Goal: Task Accomplishment & Management: Use online tool/utility

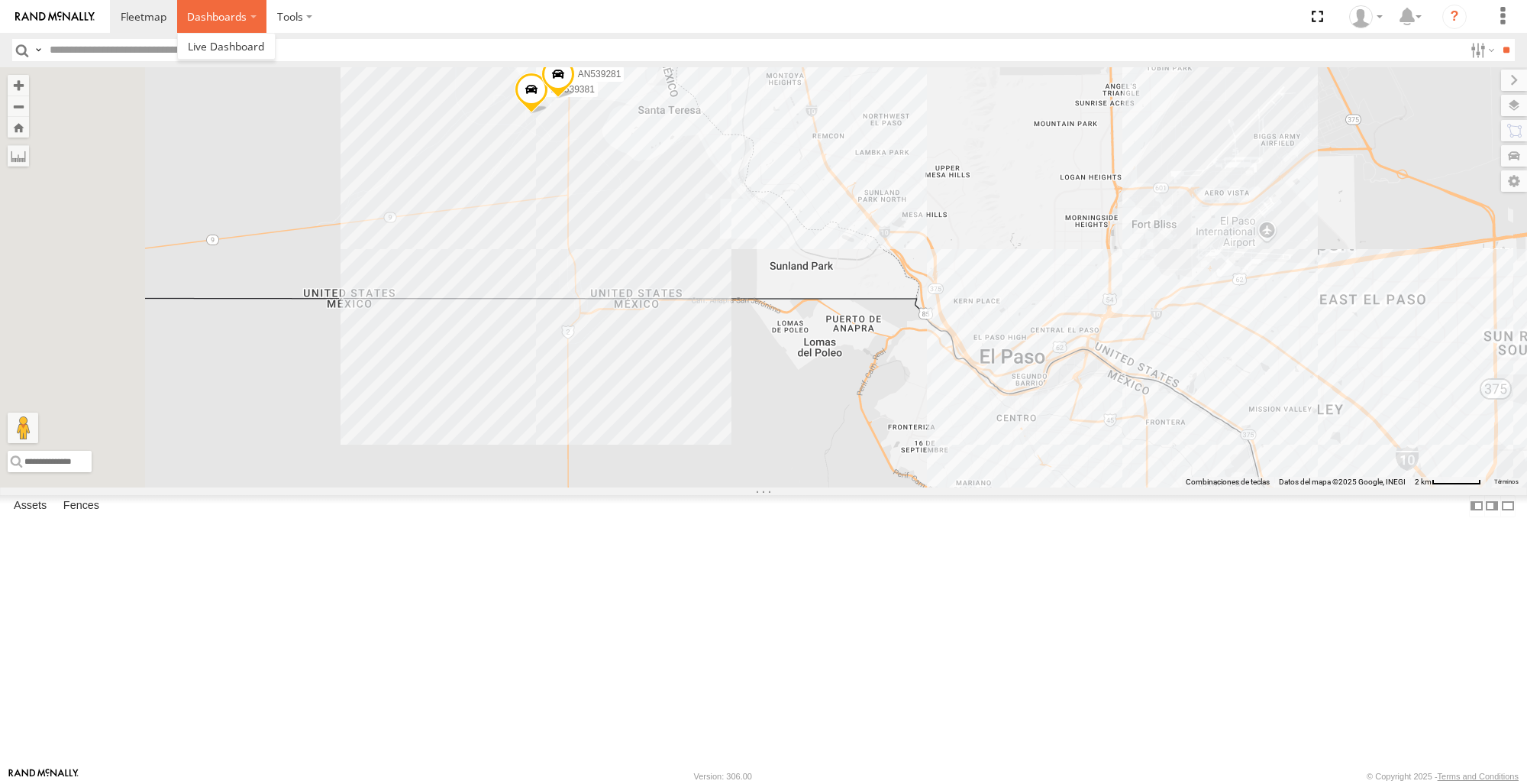
click at [242, 20] on label "Dashboards" at bounding box center [222, 17] width 90 height 33
click at [622, 79] on span "AN539281" at bounding box center [600, 73] width 43 height 11
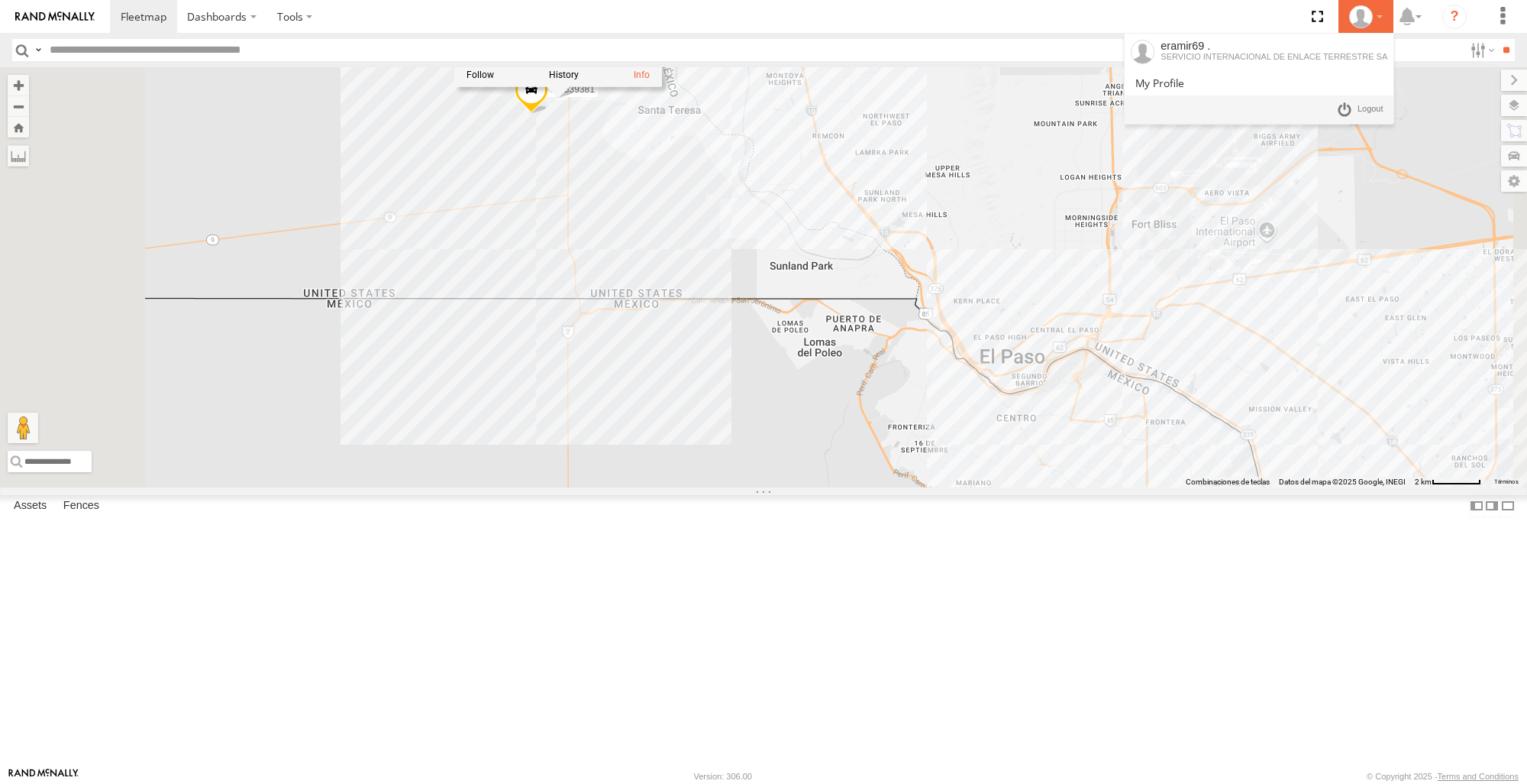
click at [1377, 11] on div at bounding box center [1365, 16] width 44 height 23
click at [1365, 115] on span at bounding box center [1370, 109] width 26 height 17
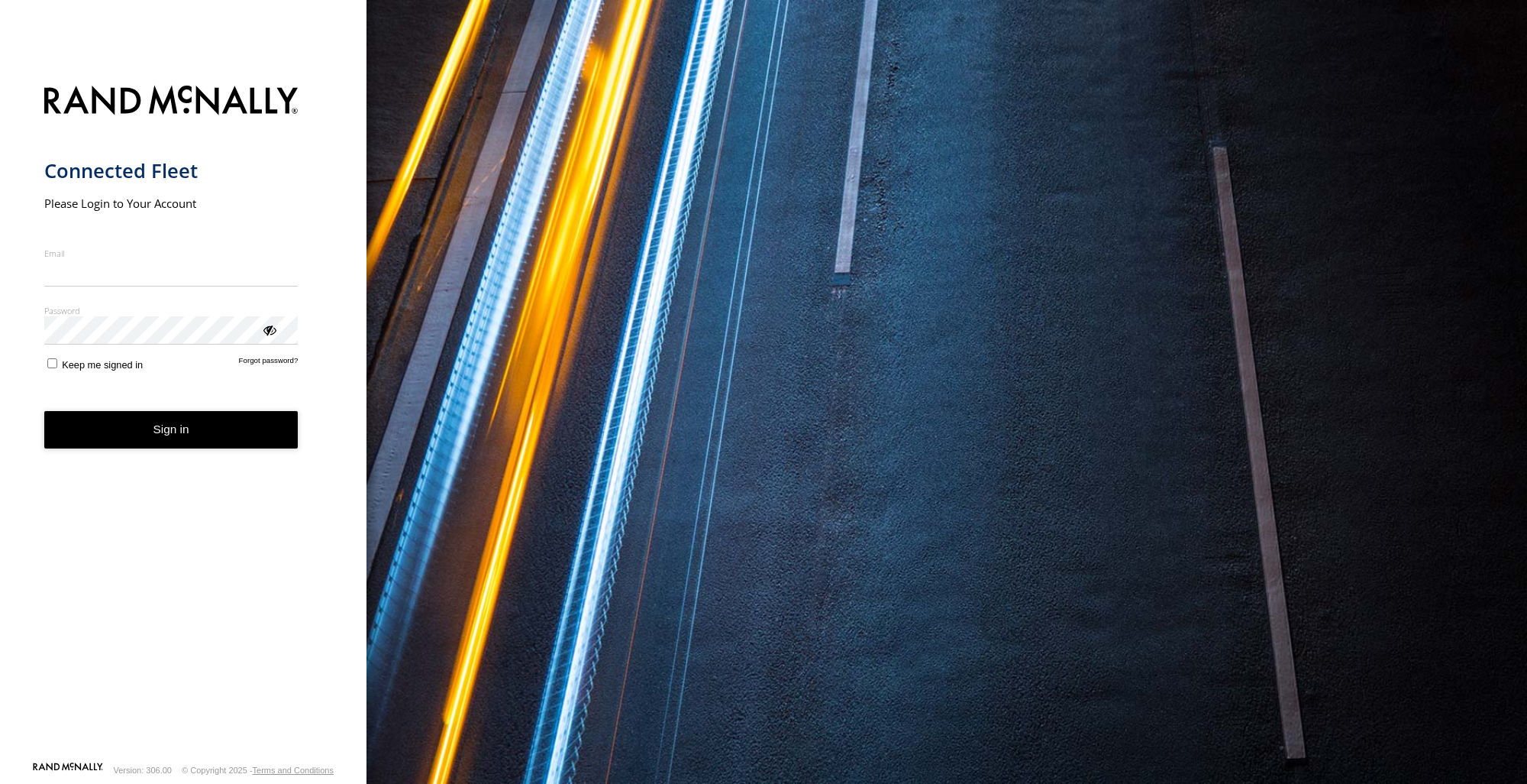
click at [76, 291] on form "Connected Fleet Please Login to Your Account Email Enter a valid login email ad…" at bounding box center [183, 418] width 279 height 684
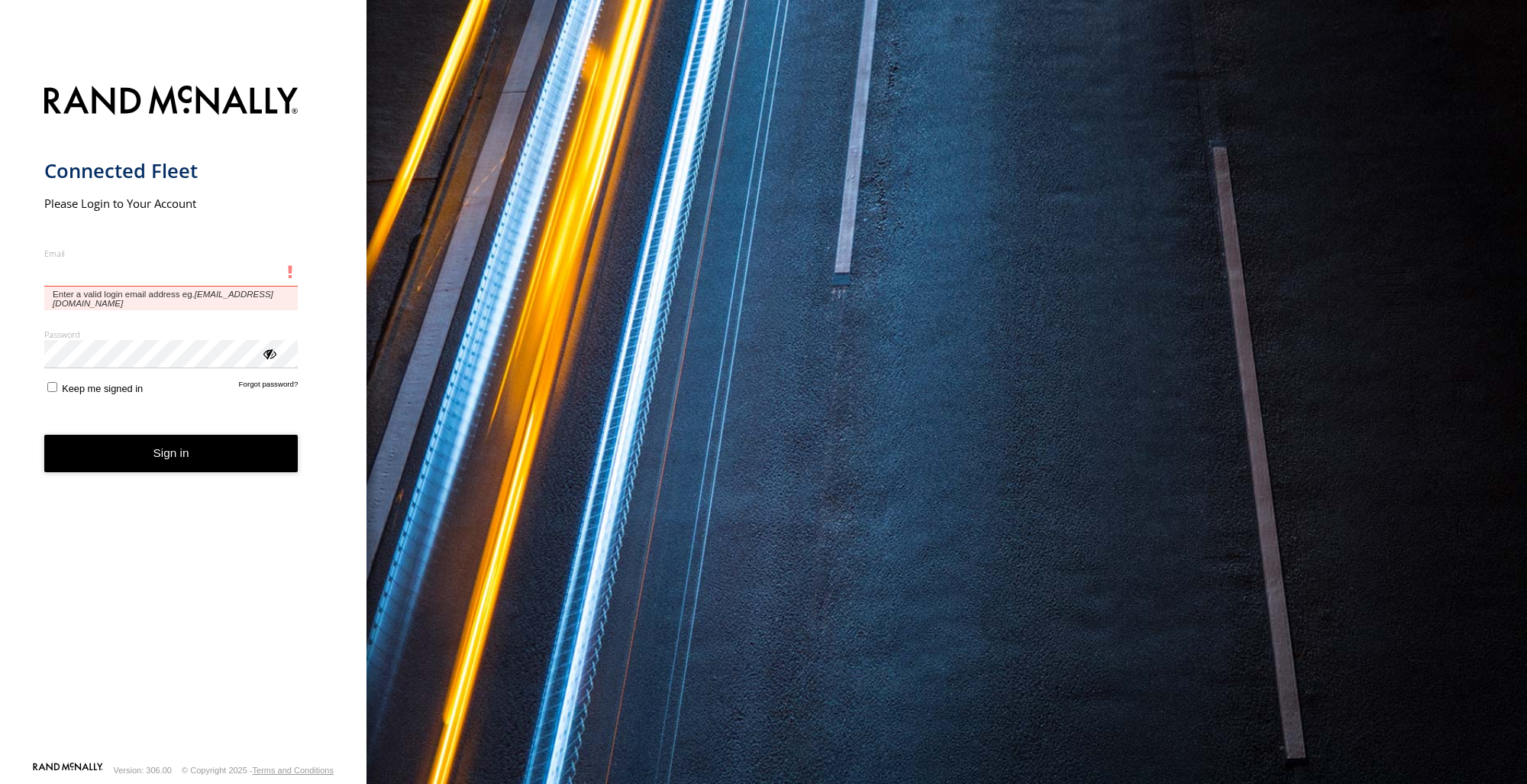
click at [129, 265] on input "Email" at bounding box center [171, 273] width 254 height 27
click at [153, 273] on input "Email" at bounding box center [171, 273] width 254 height 27
paste input "**********"
type input "**********"
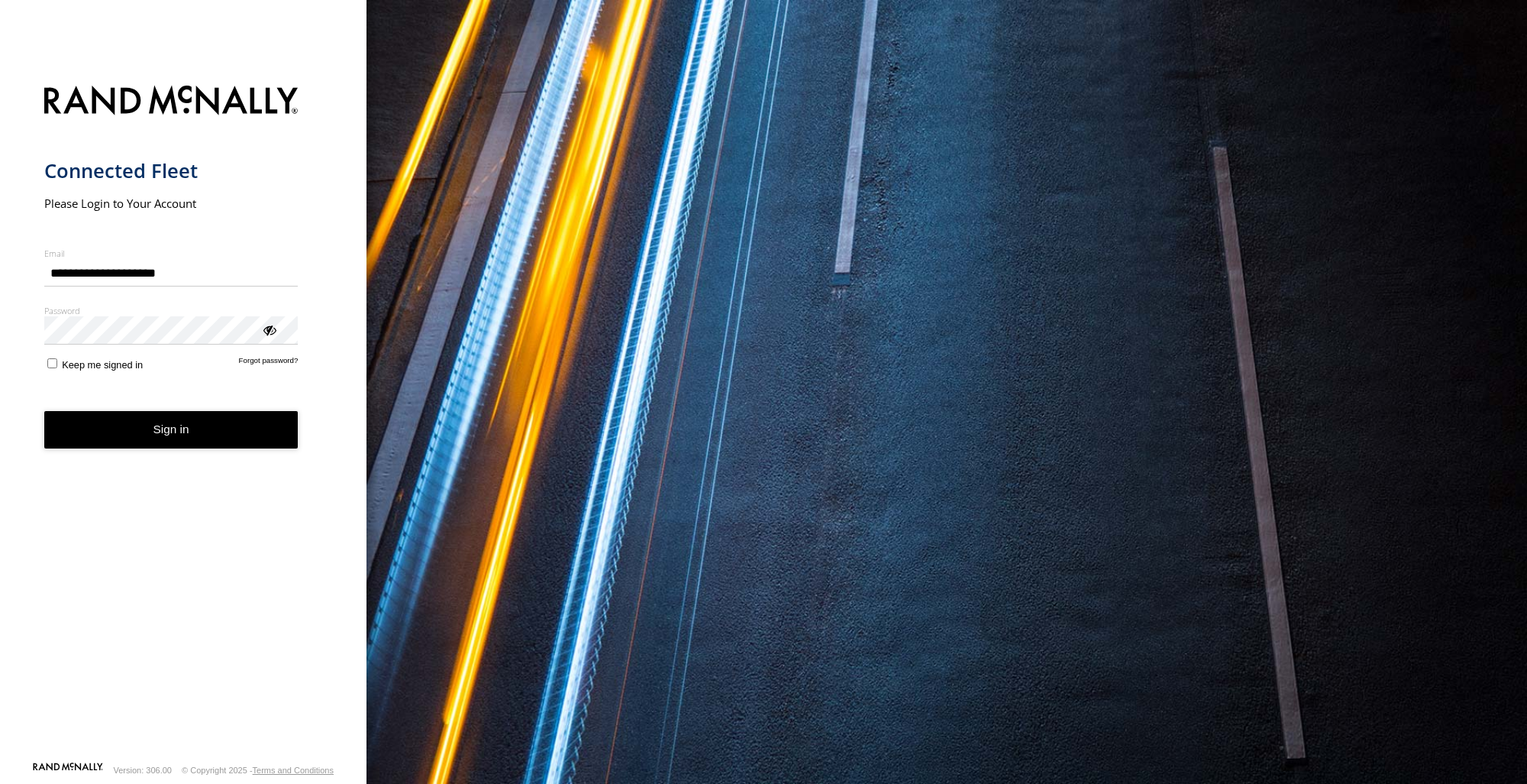
drag, startPoint x: 200, startPoint y: 298, endPoint x: 196, endPoint y: 311, distance: 13.6
click at [199, 298] on form "**********" at bounding box center [183, 418] width 279 height 684
click at [186, 436] on button "Sign in" at bounding box center [171, 430] width 254 height 37
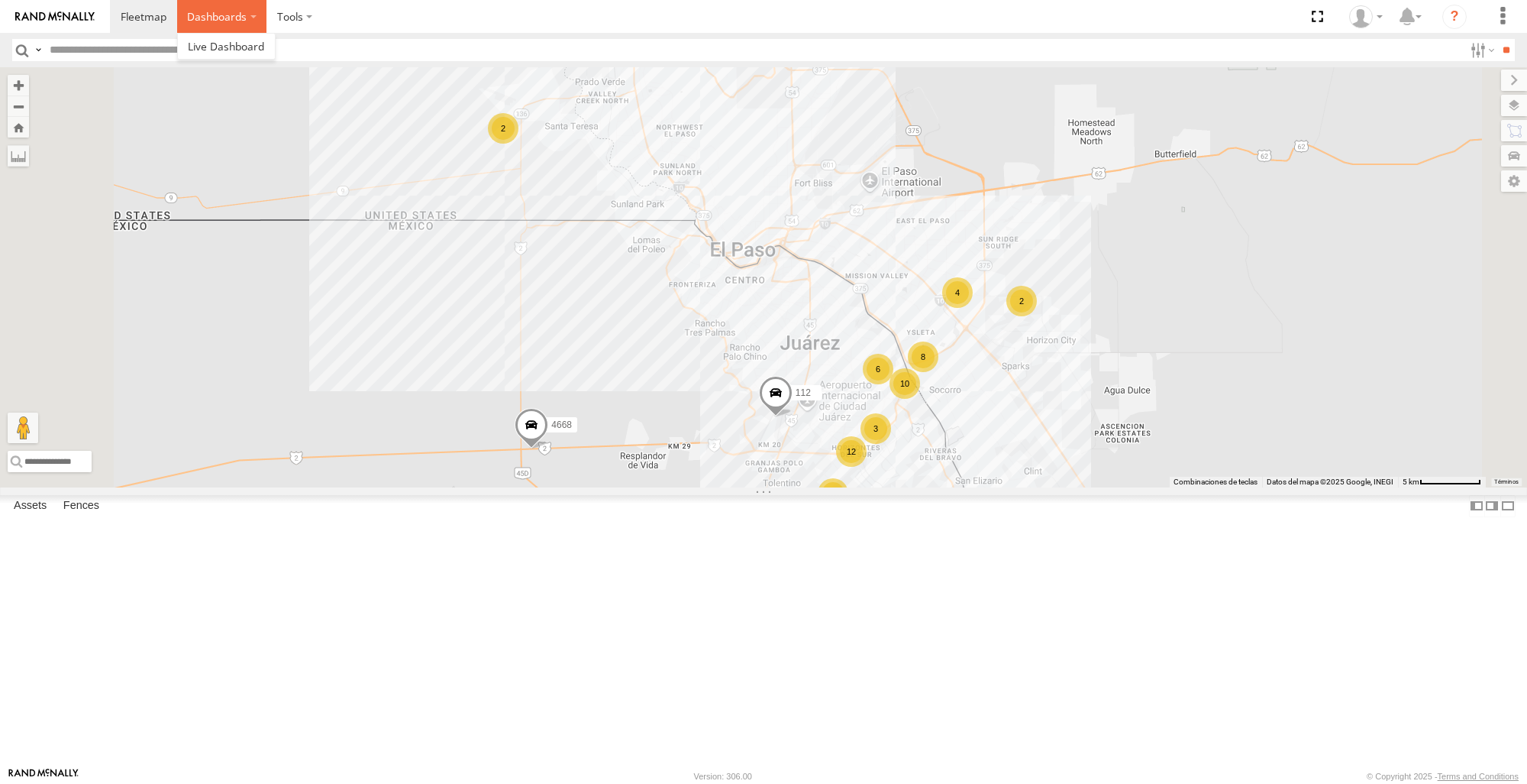
click at [200, 4] on label "Dashboards" at bounding box center [222, 17] width 90 height 33
click at [287, 16] on label at bounding box center [295, 17] width 57 height 33
click at [166, 11] on link at bounding box center [143, 17] width 68 height 33
click at [784, 486] on div "112 12 10 6 2 8 2 4668 4 2 2 3" at bounding box center [764, 277] width 1527 height 419
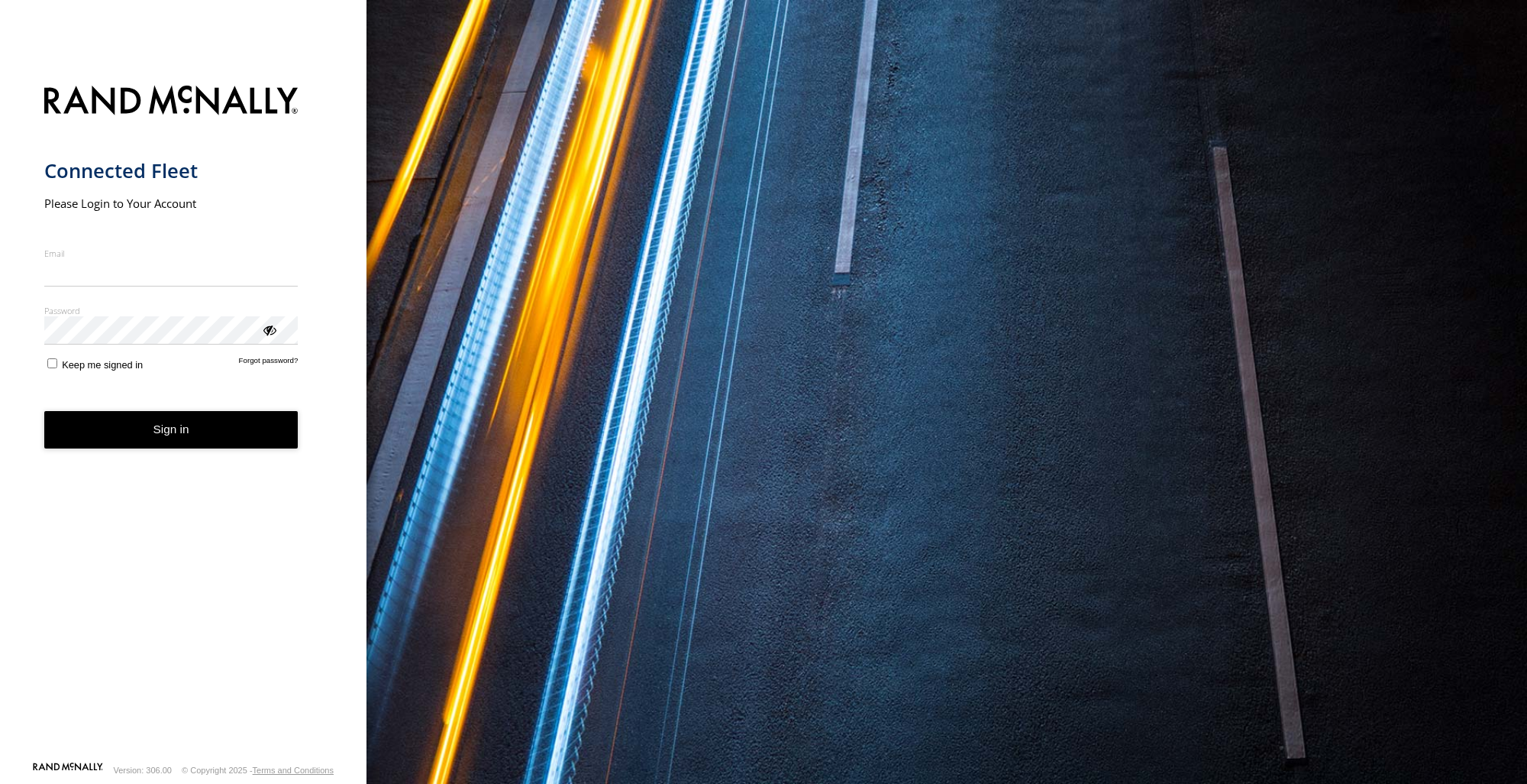
click at [131, 269] on input "Email" at bounding box center [171, 273] width 254 height 27
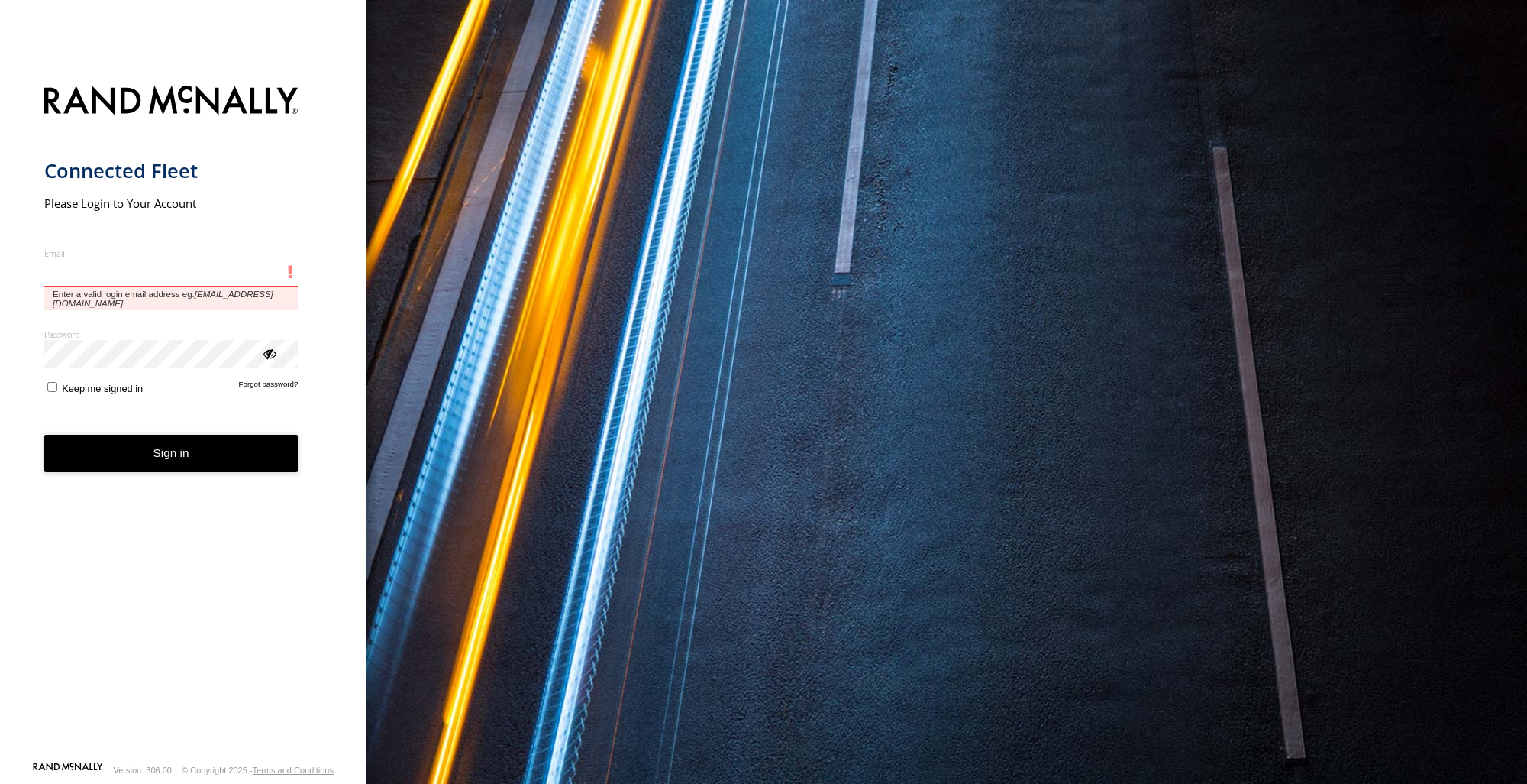
click at [205, 280] on input "Email" at bounding box center [171, 273] width 254 height 27
click at [210, 275] on input "Email" at bounding box center [171, 273] width 254 height 27
paste input "**********"
type input "**********"
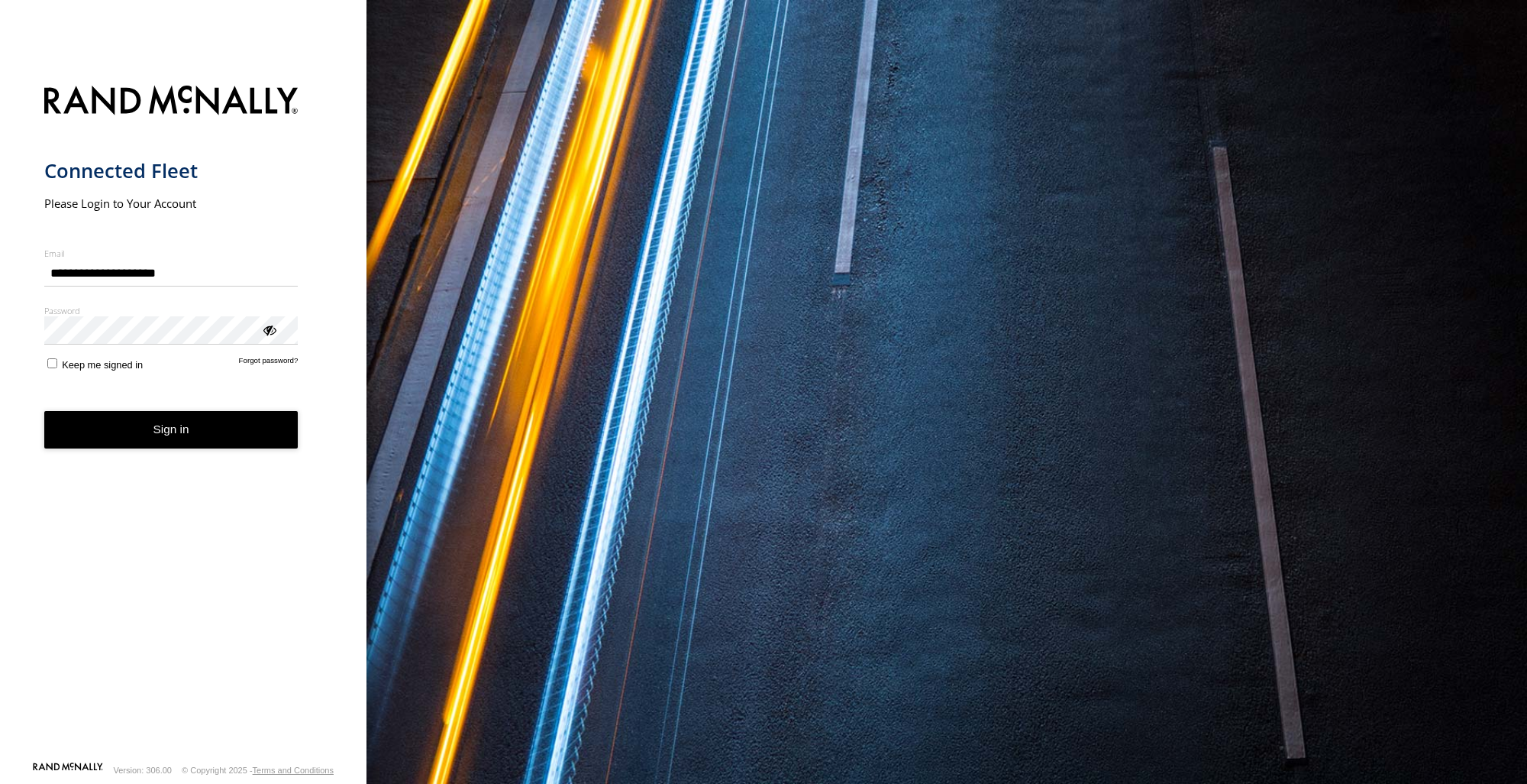
click at [104, 315] on label "Password" at bounding box center [171, 310] width 254 height 12
click at [174, 424] on button "Sign in" at bounding box center [171, 430] width 254 height 37
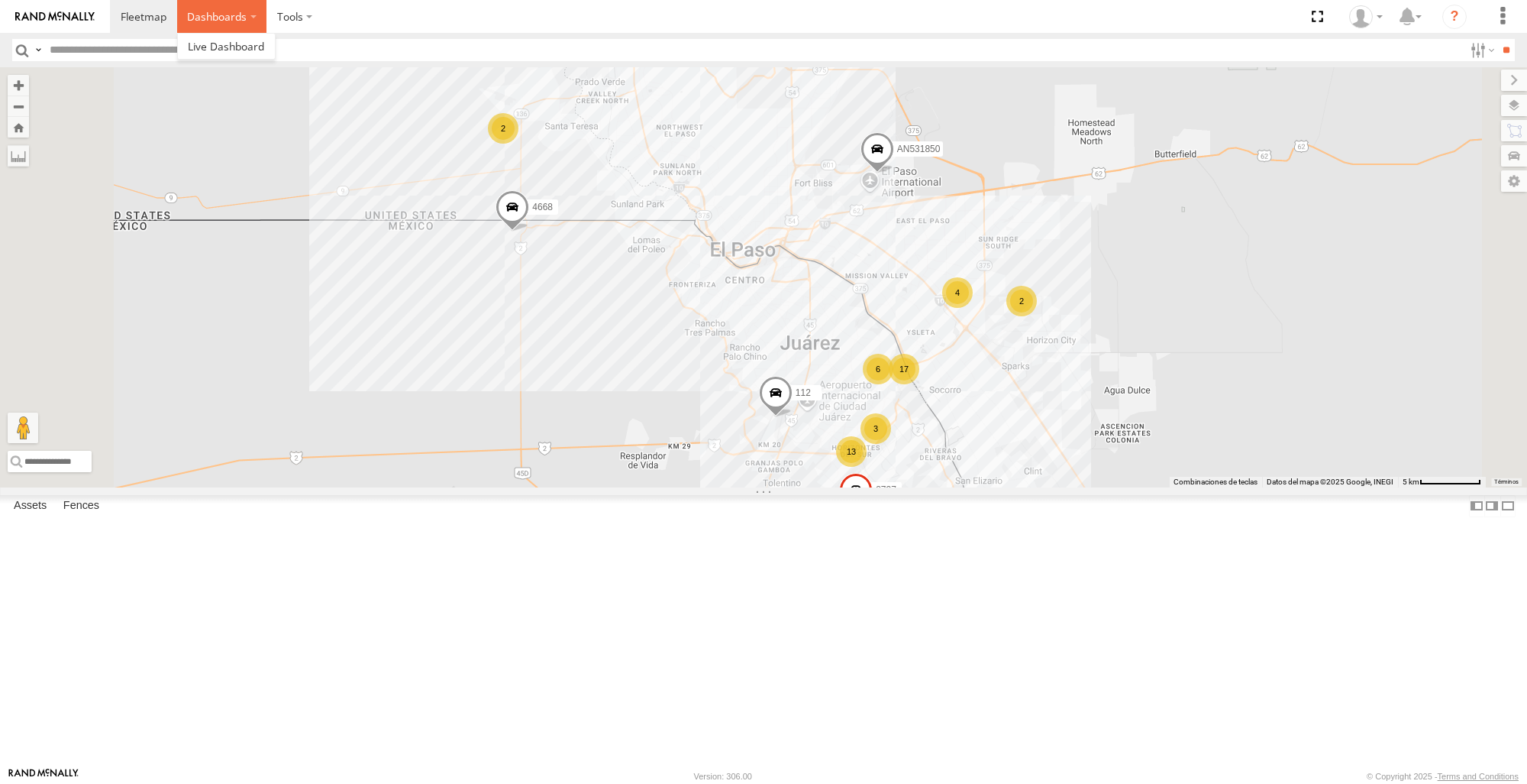
click at [224, 10] on label "Dashboards" at bounding box center [222, 17] width 90 height 33
click at [303, 23] on label at bounding box center [295, 17] width 57 height 33
click at [422, 26] on section "Dashboards" at bounding box center [816, 17] width 1413 height 33
